Goal: Transaction & Acquisition: Purchase product/service

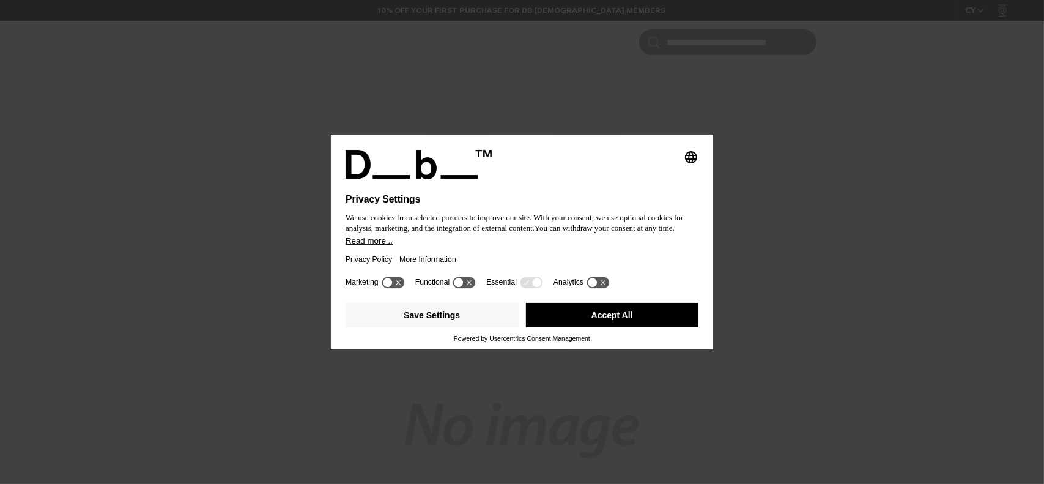
click at [626, 316] on button "Accept All" at bounding box center [612, 315] width 173 height 24
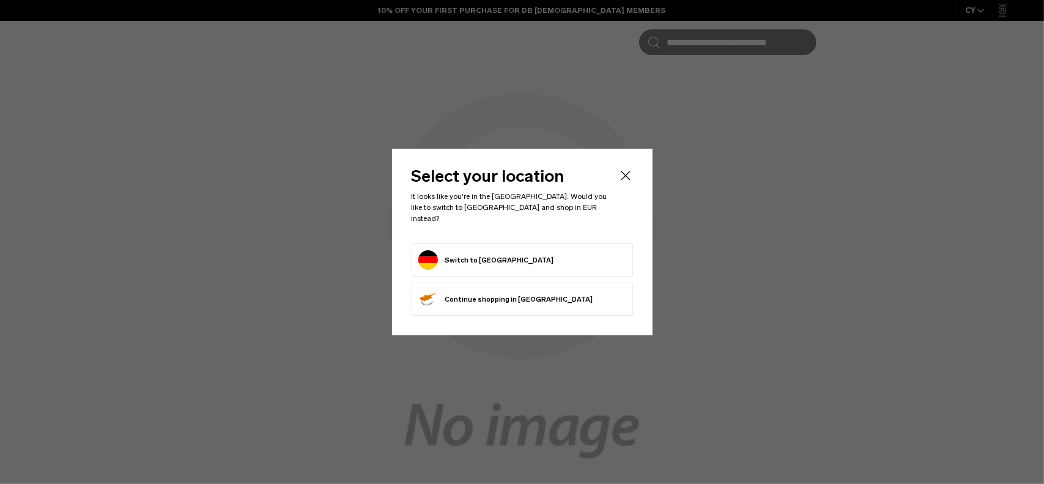
click at [488, 255] on button "Switch to Germany" at bounding box center [486, 260] width 136 height 20
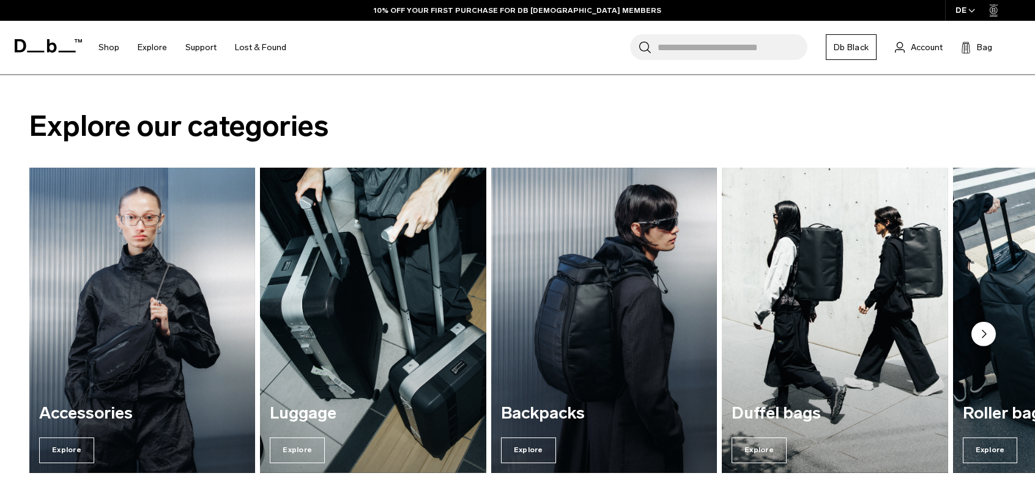
scroll to position [489, 0]
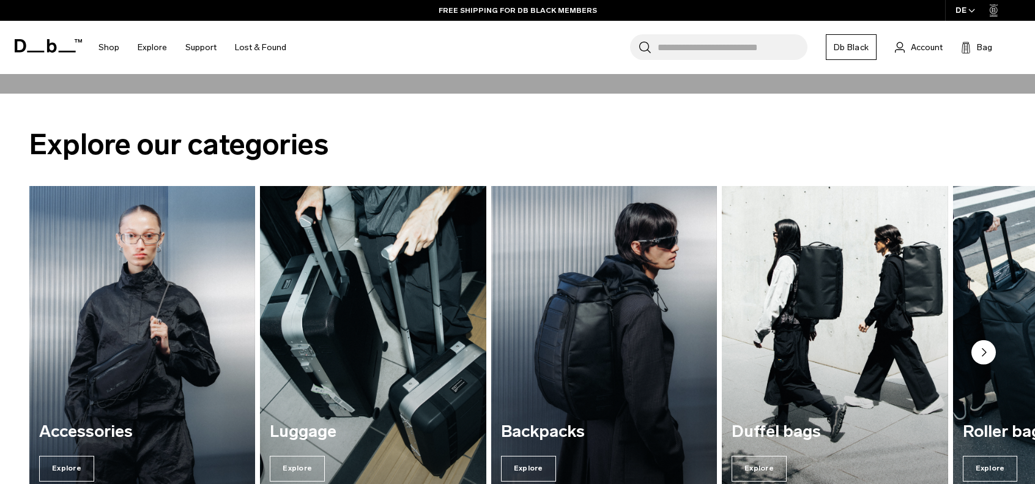
click at [711, 46] on input "Search for Bags, Luggage..." at bounding box center [732, 47] width 150 height 26
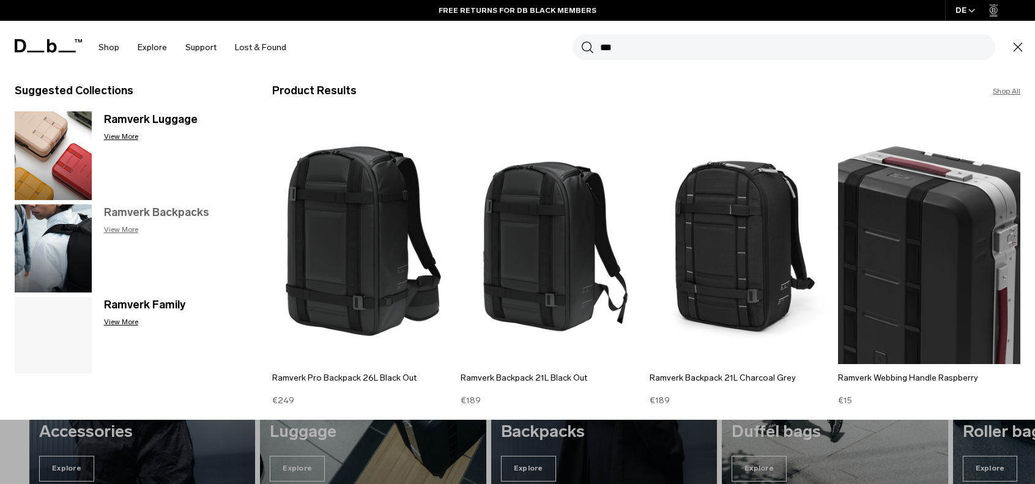
type input "***"
click at [122, 228] on p "View More" at bounding box center [176, 229] width 144 height 11
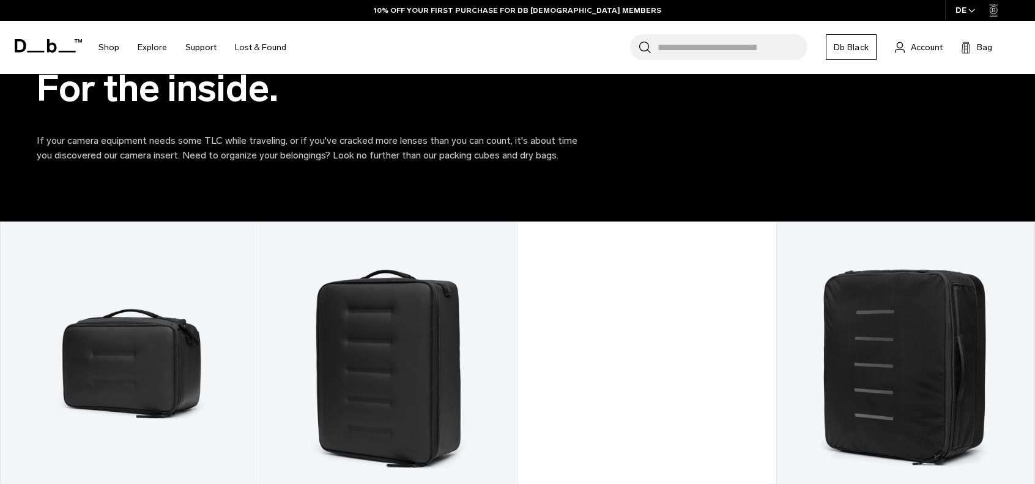
scroll to position [2324, 0]
